Goal: Find specific page/section: Find specific page/section

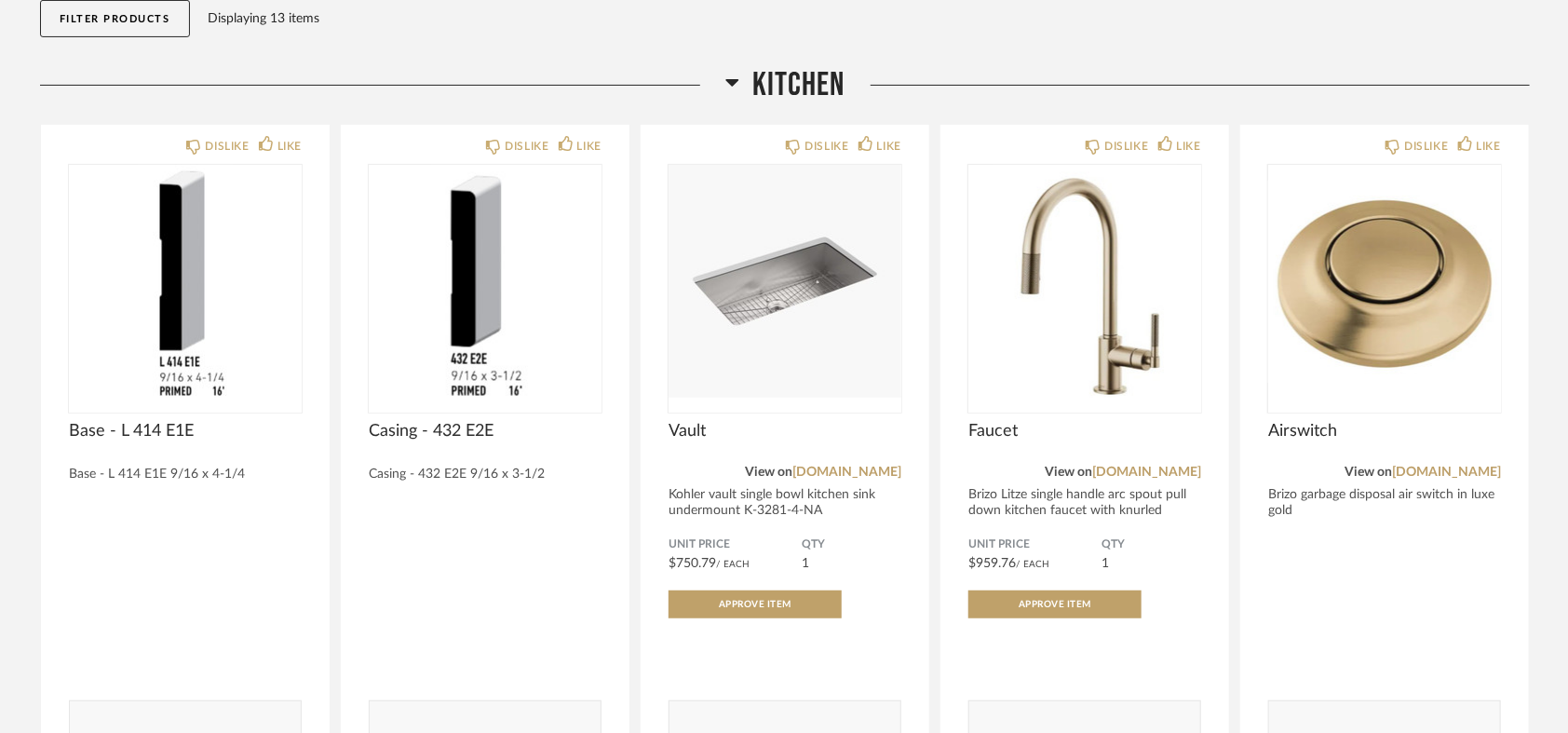
scroll to position [207, 0]
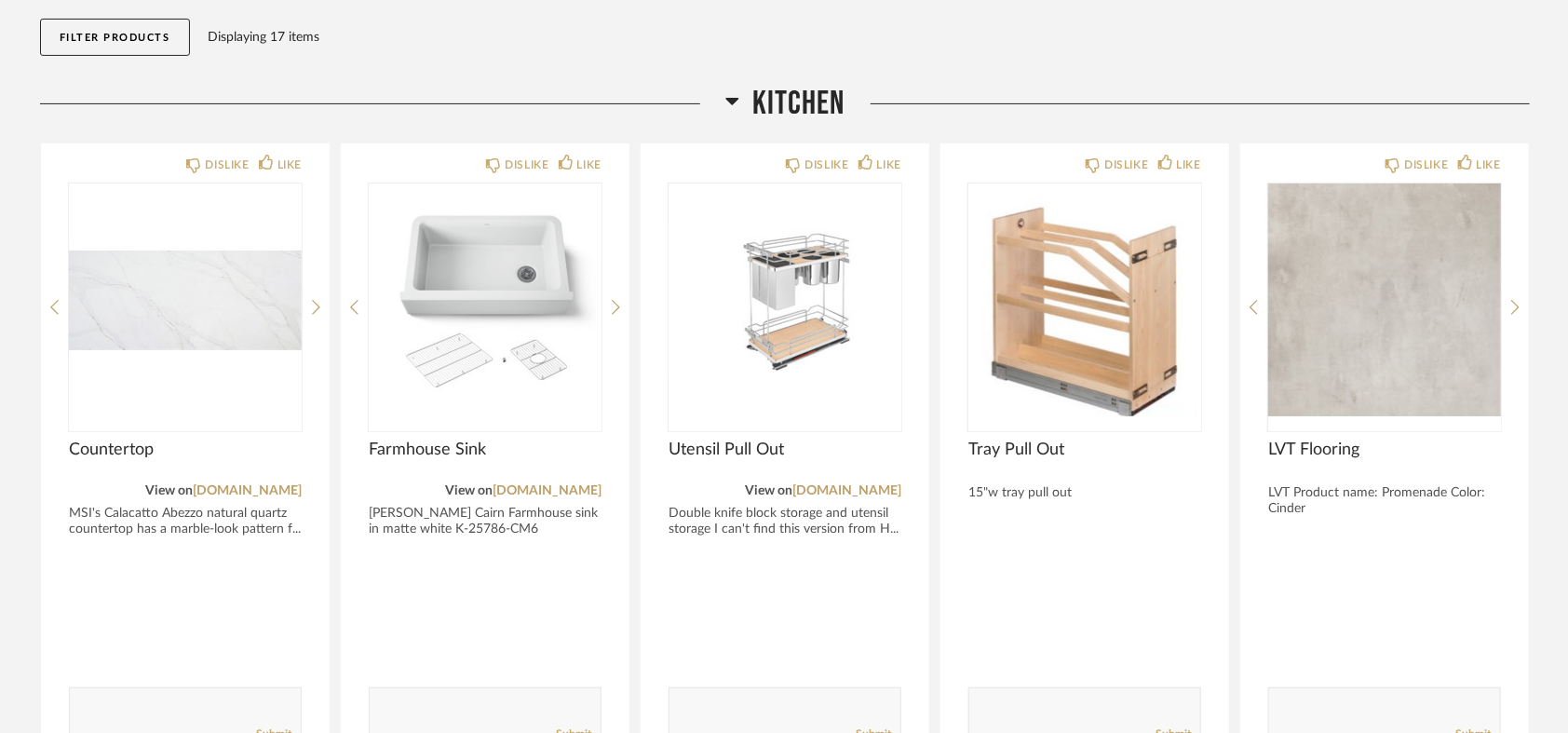
scroll to position [207, 0]
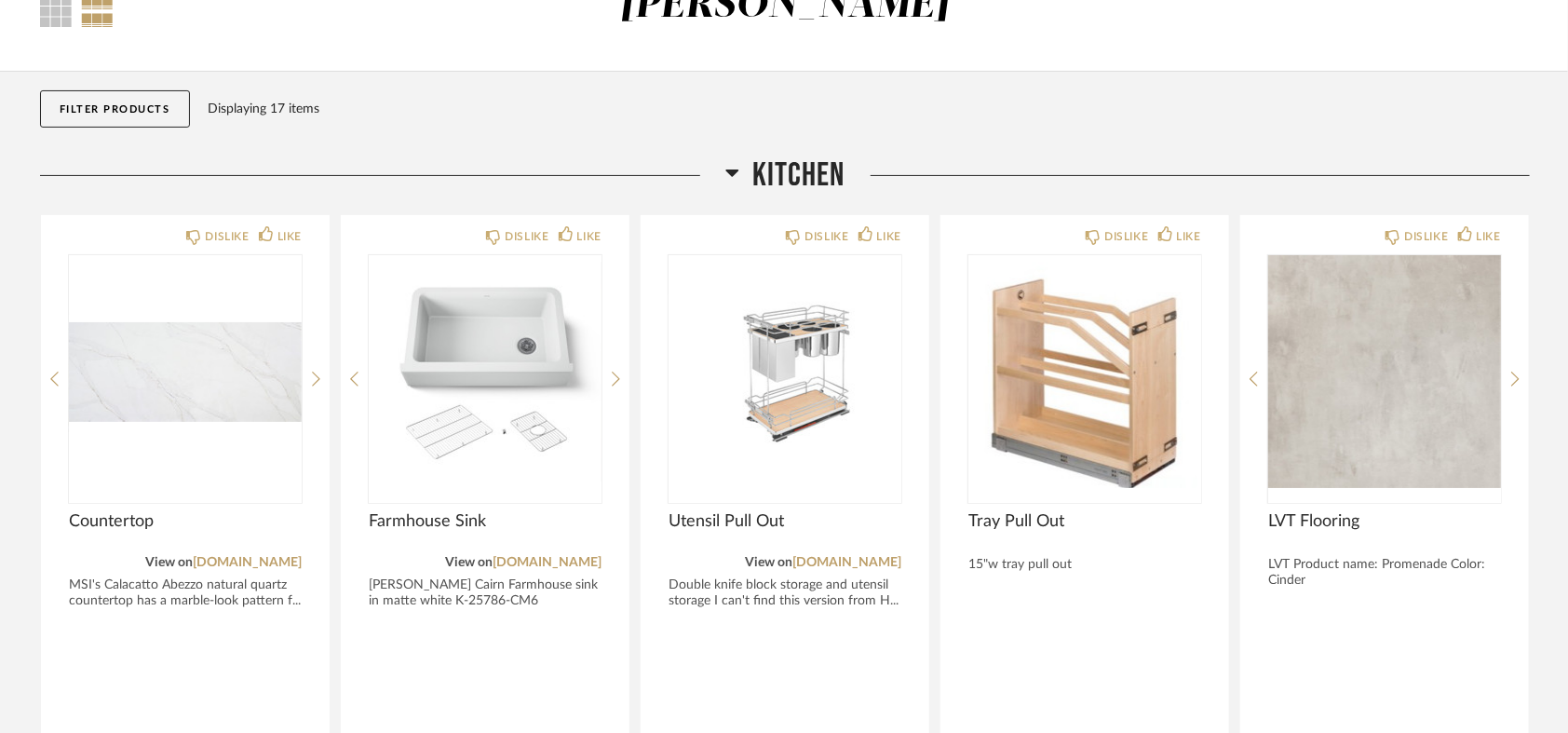
scroll to position [103, 0]
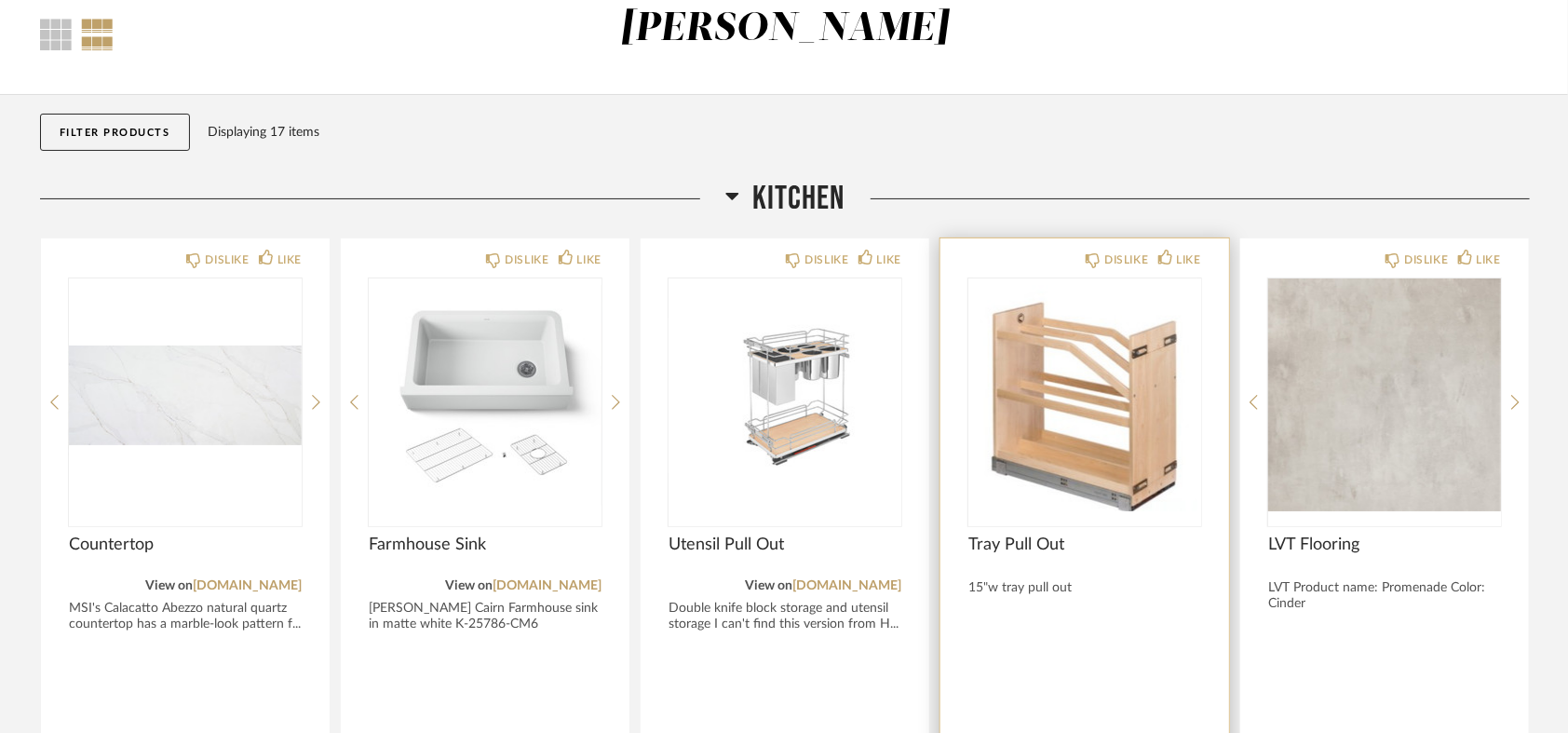
click at [1017, 544] on span "Tray Pull Out" at bounding box center [1084, 545] width 232 height 21
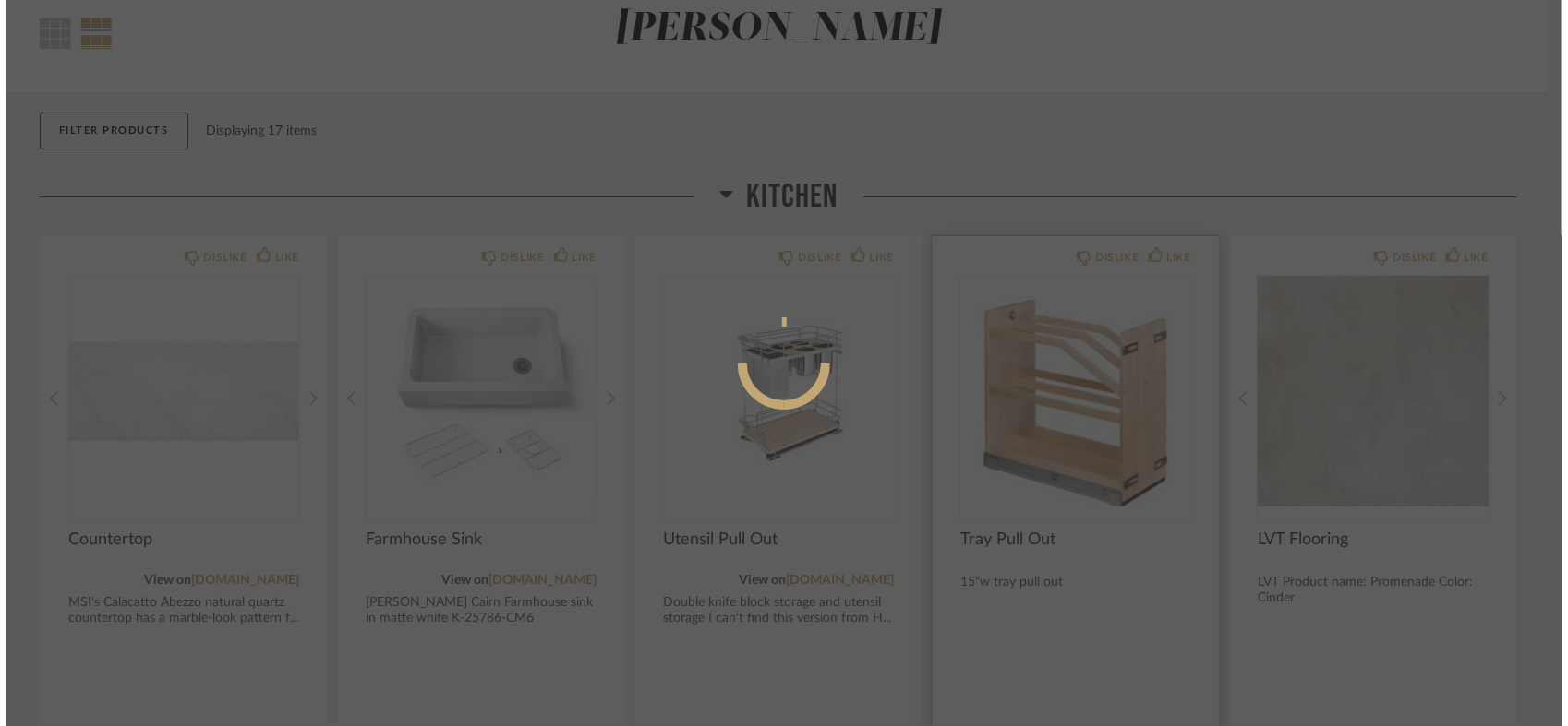
scroll to position [0, 0]
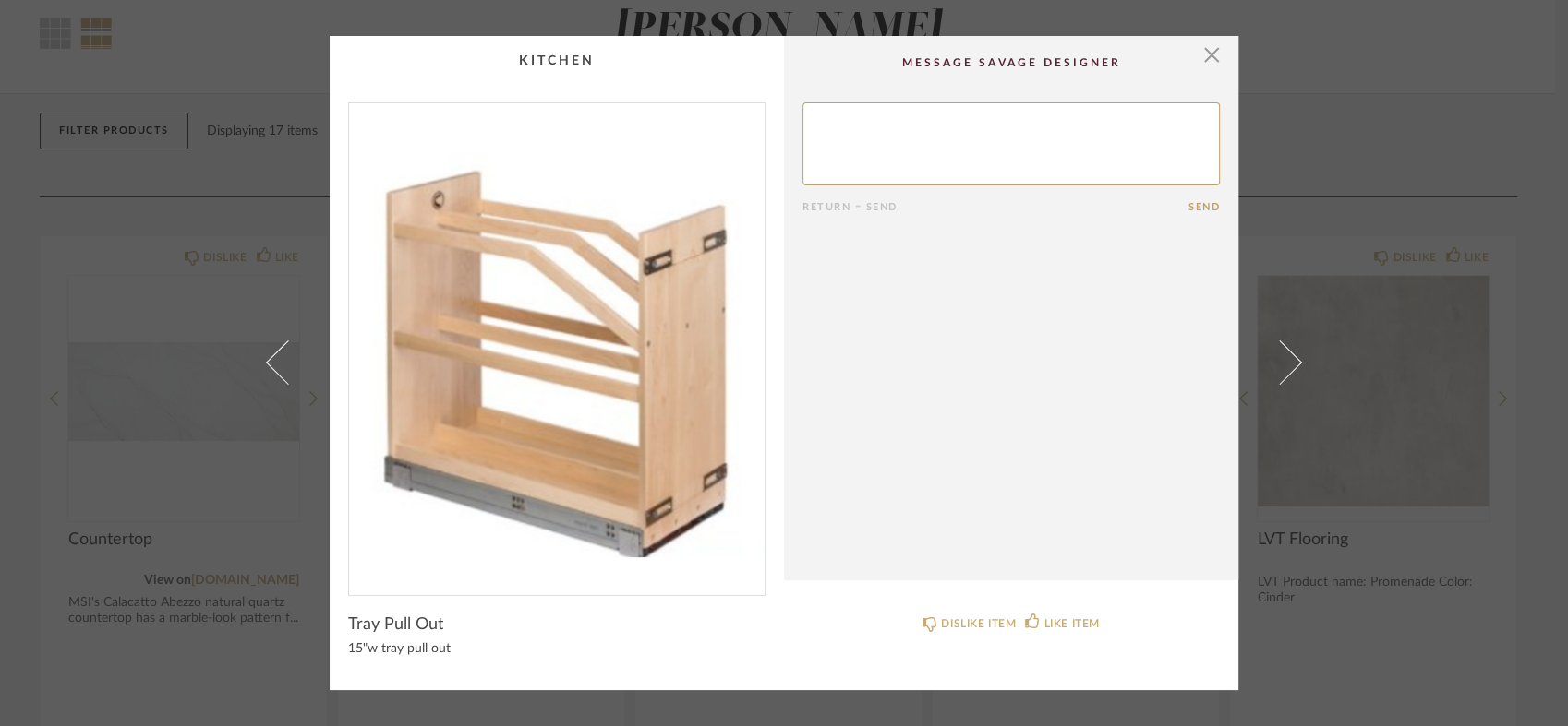
click at [909, 147] on textarea at bounding box center [1011, 143] width 417 height 83
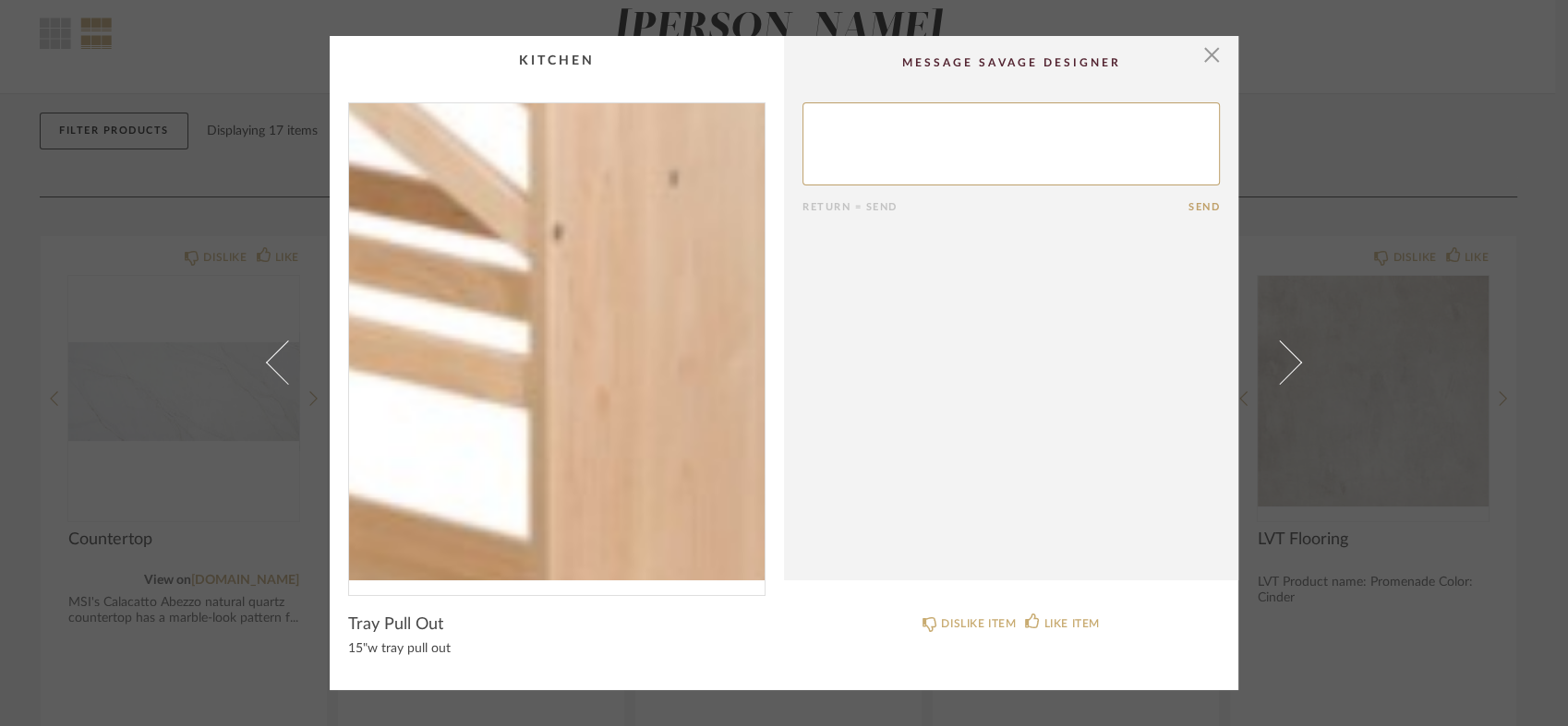
click at [641, 381] on img "0" at bounding box center [557, 342] width 416 height 477
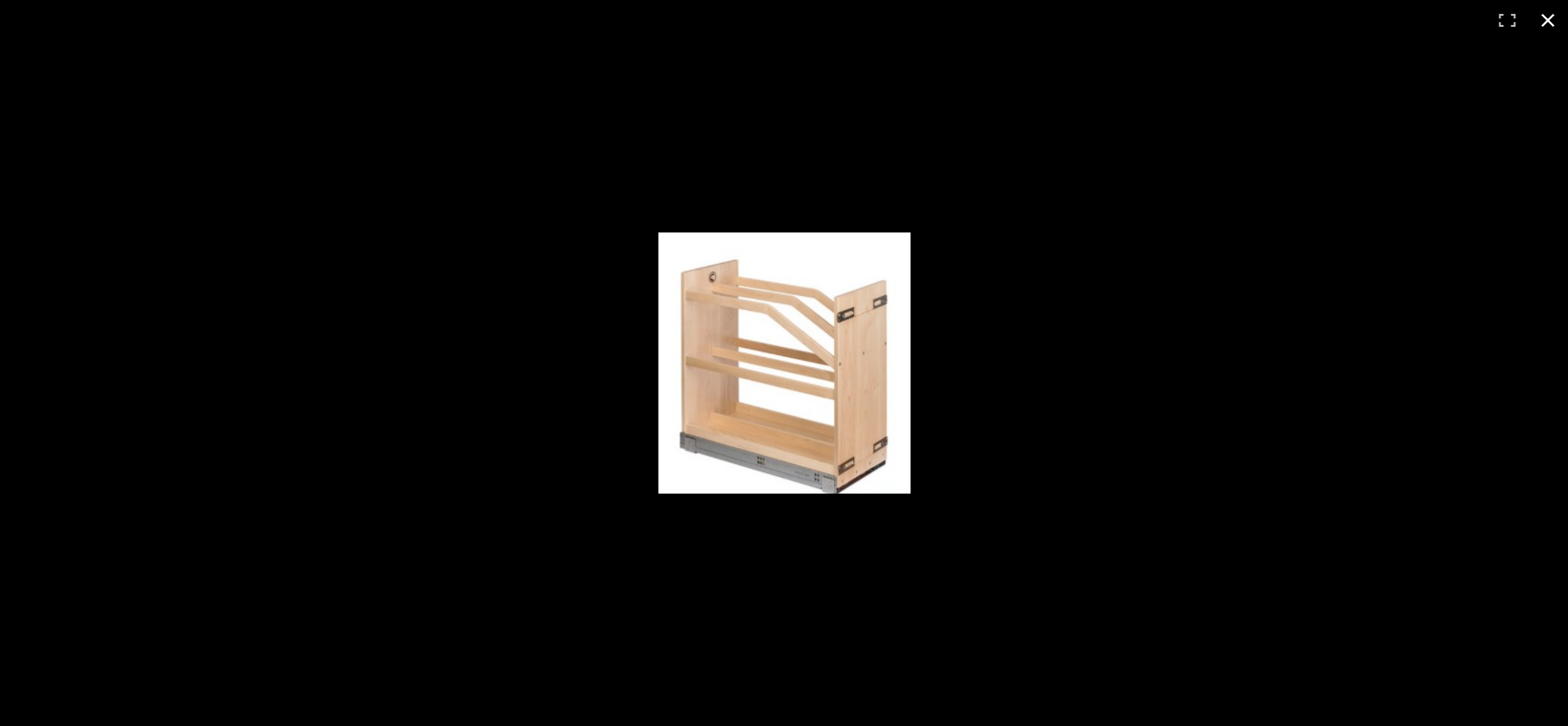
click at [1060, 348] on div at bounding box center [975, 380] width 635 height 295
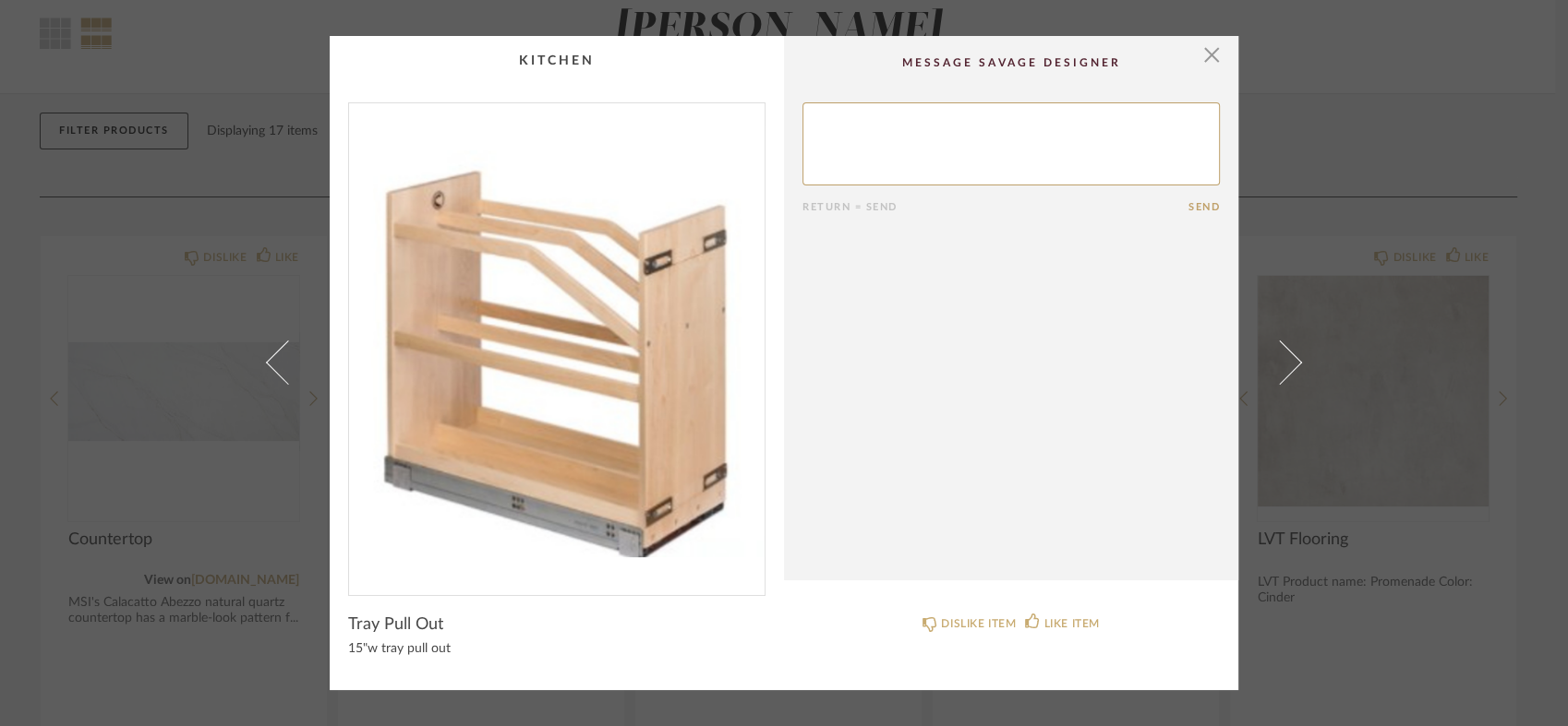
click at [1258, 133] on div "× Return = Send Send Tray Pull Out 15"w tray pull out DISLIKE ITEM LIKE ITEM" at bounding box center [783, 363] width 1063 height 654
click at [1206, 58] on span "button" at bounding box center [1212, 55] width 37 height 37
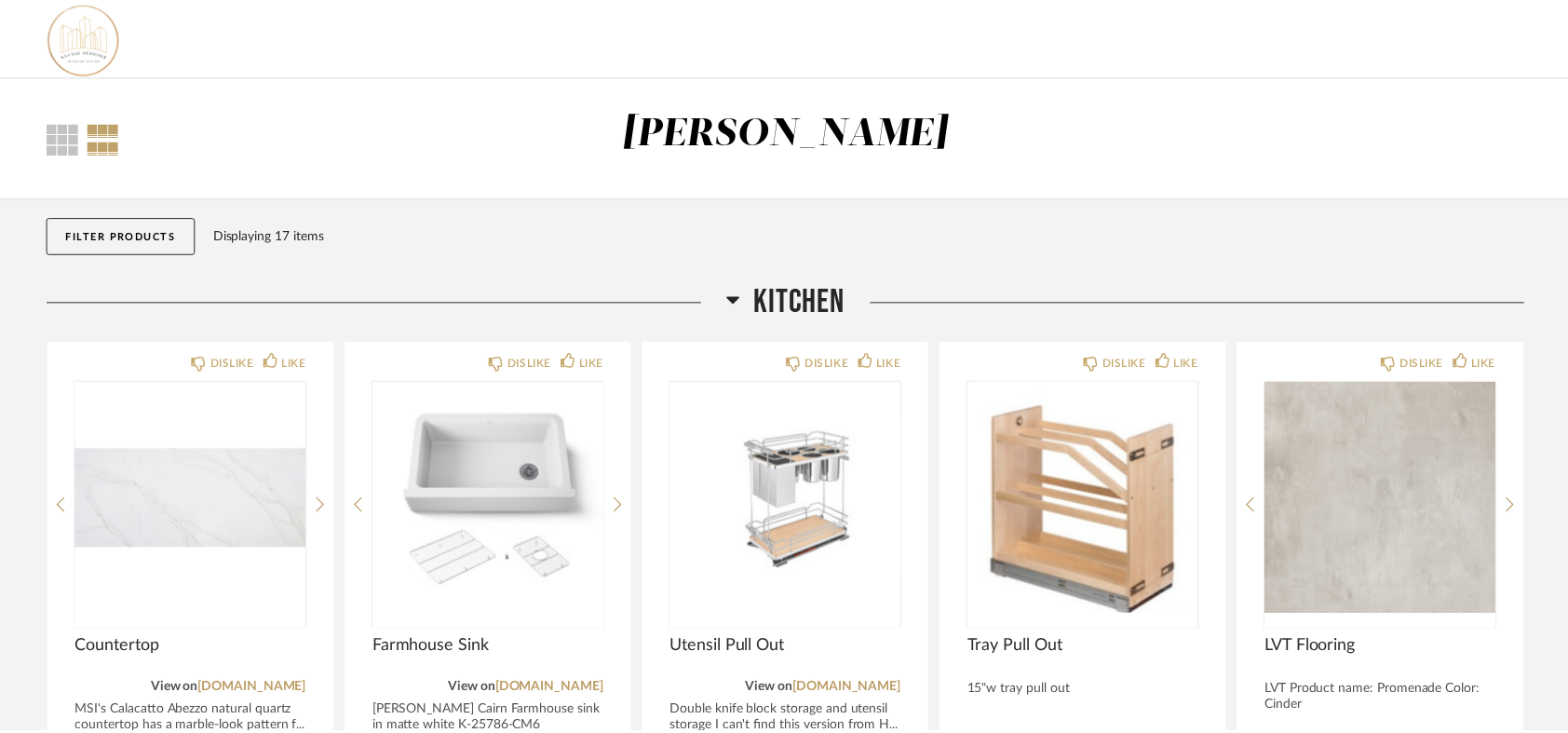
scroll to position [103, 0]
